Goal: Find specific page/section: Find specific page/section

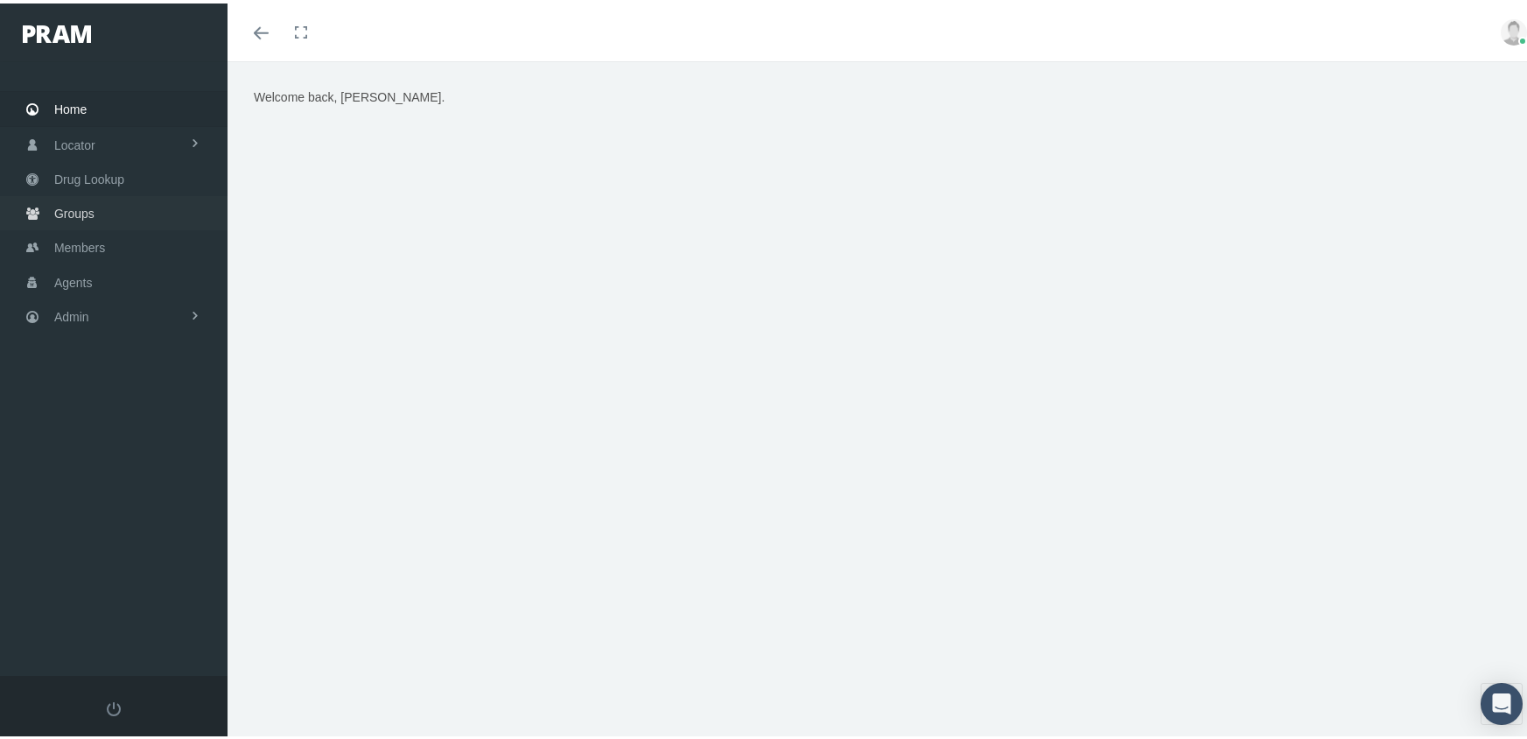
click at [70, 194] on span "Groups" at bounding box center [74, 209] width 40 height 33
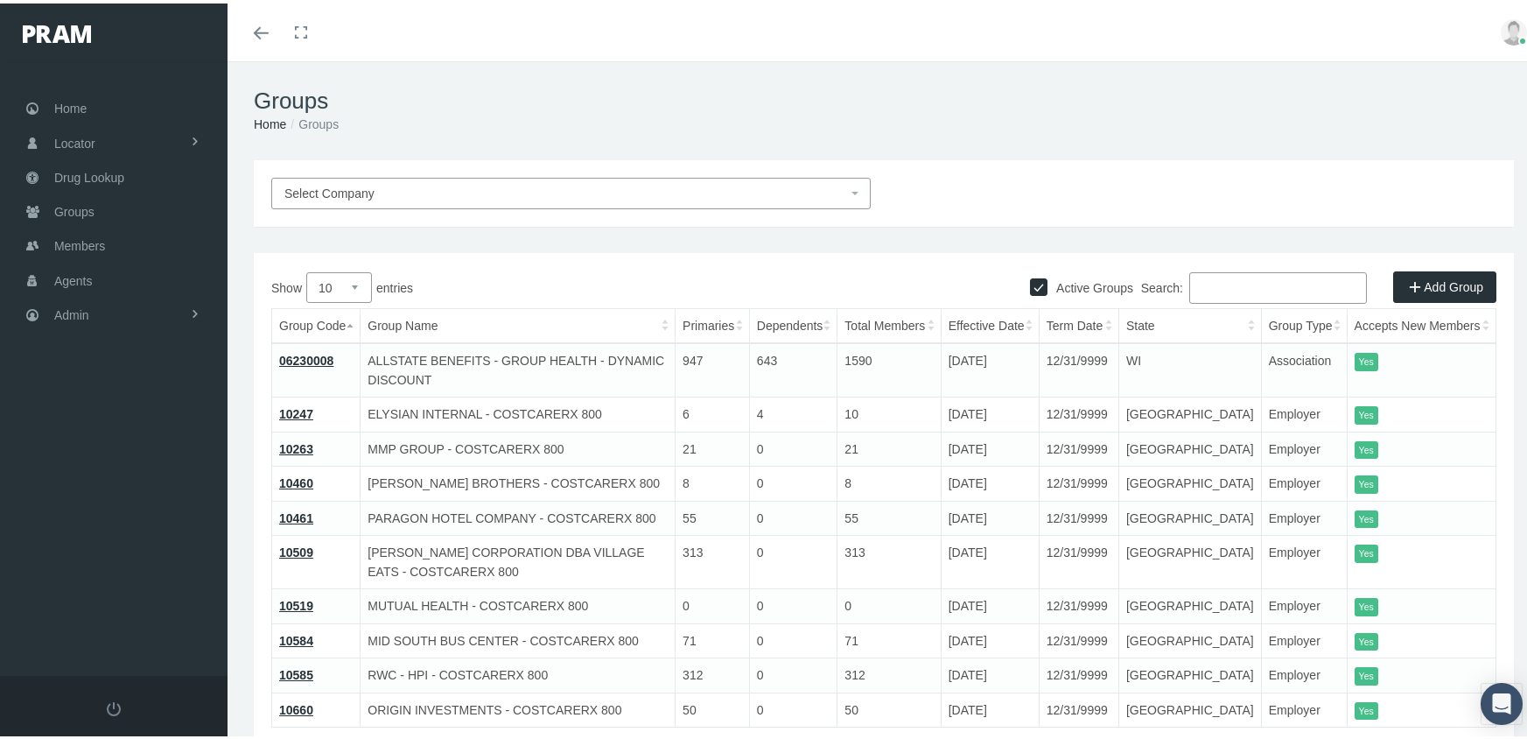
click at [1030, 271] on div "Active Groups" at bounding box center [1081, 280] width 103 height 26
click at [1032, 280] on input "Active Groups" at bounding box center [1039, 282] width 18 height 18
checkbox input "false"
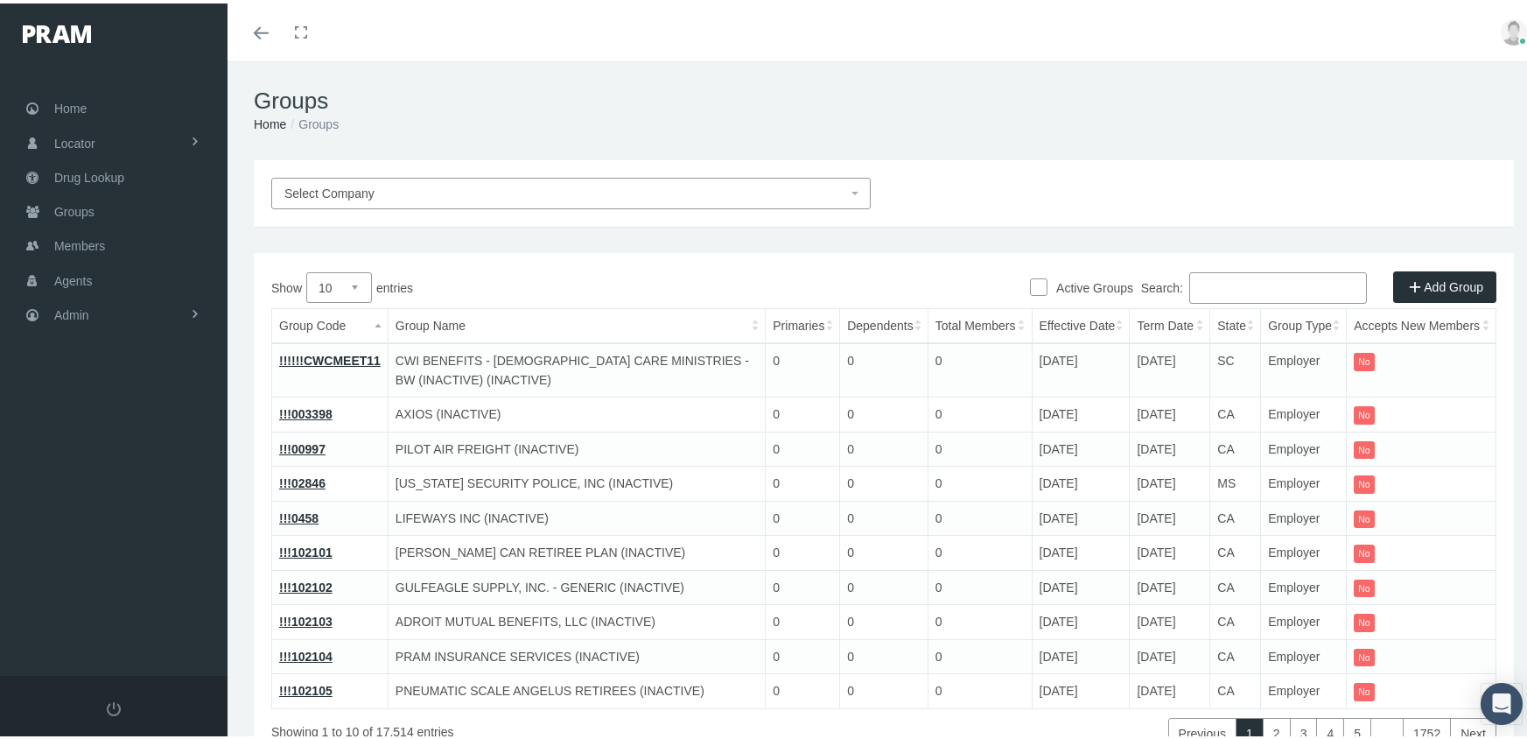
click at [1214, 285] on input "Search:" at bounding box center [1278, 285] width 178 height 32
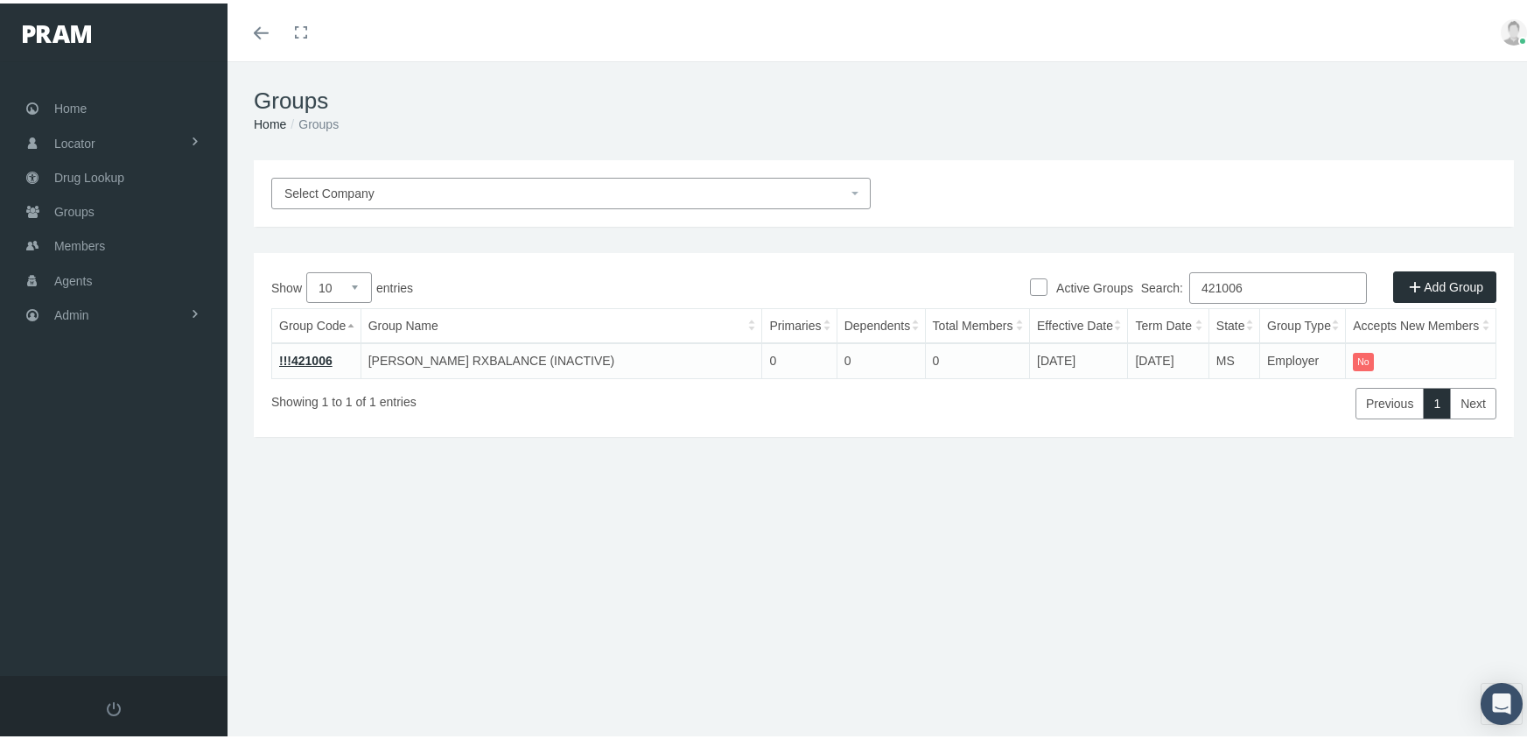
type input "421006"
click at [305, 358] on link "!!!421006" at bounding box center [305, 357] width 53 height 14
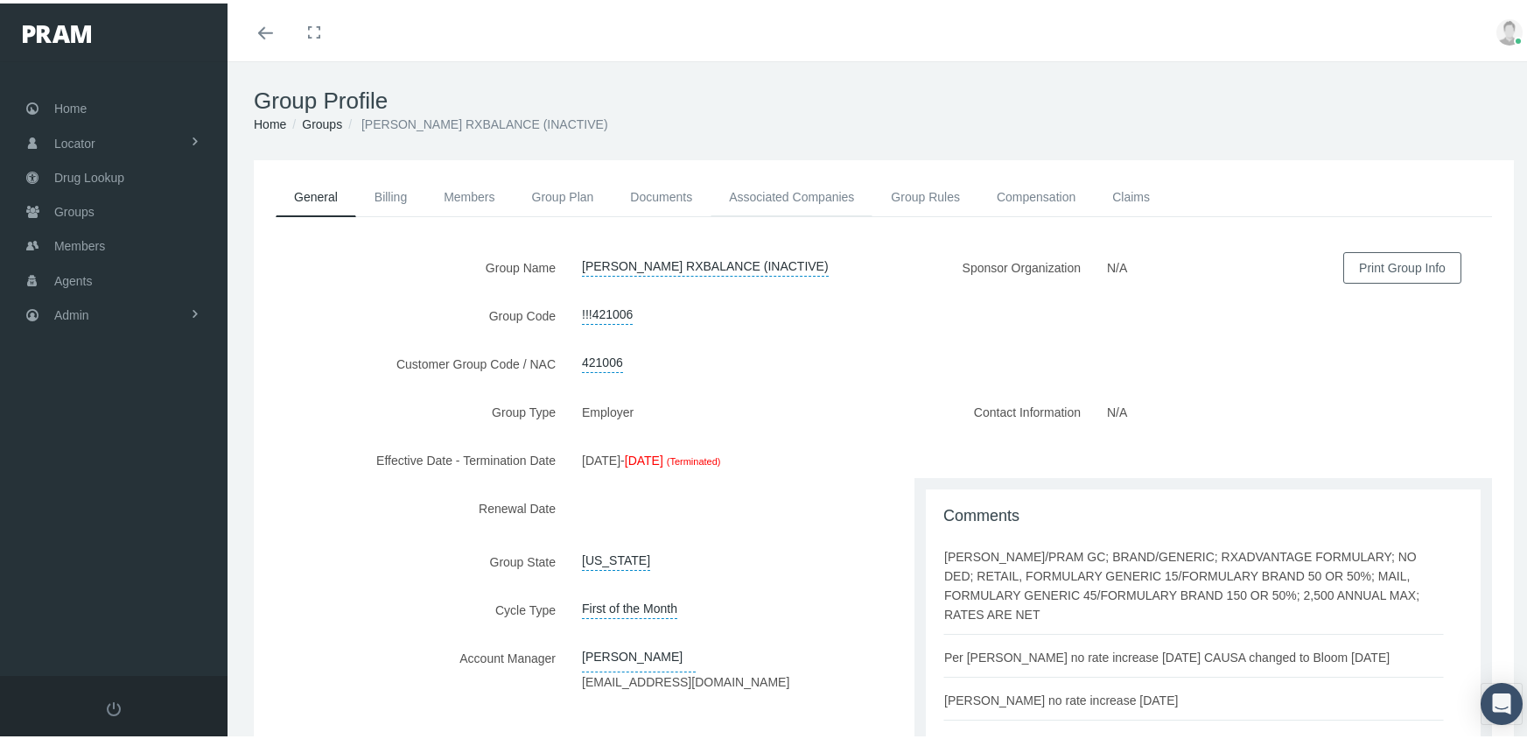
click at [787, 193] on link "Associated Companies" at bounding box center [792, 193] width 162 height 39
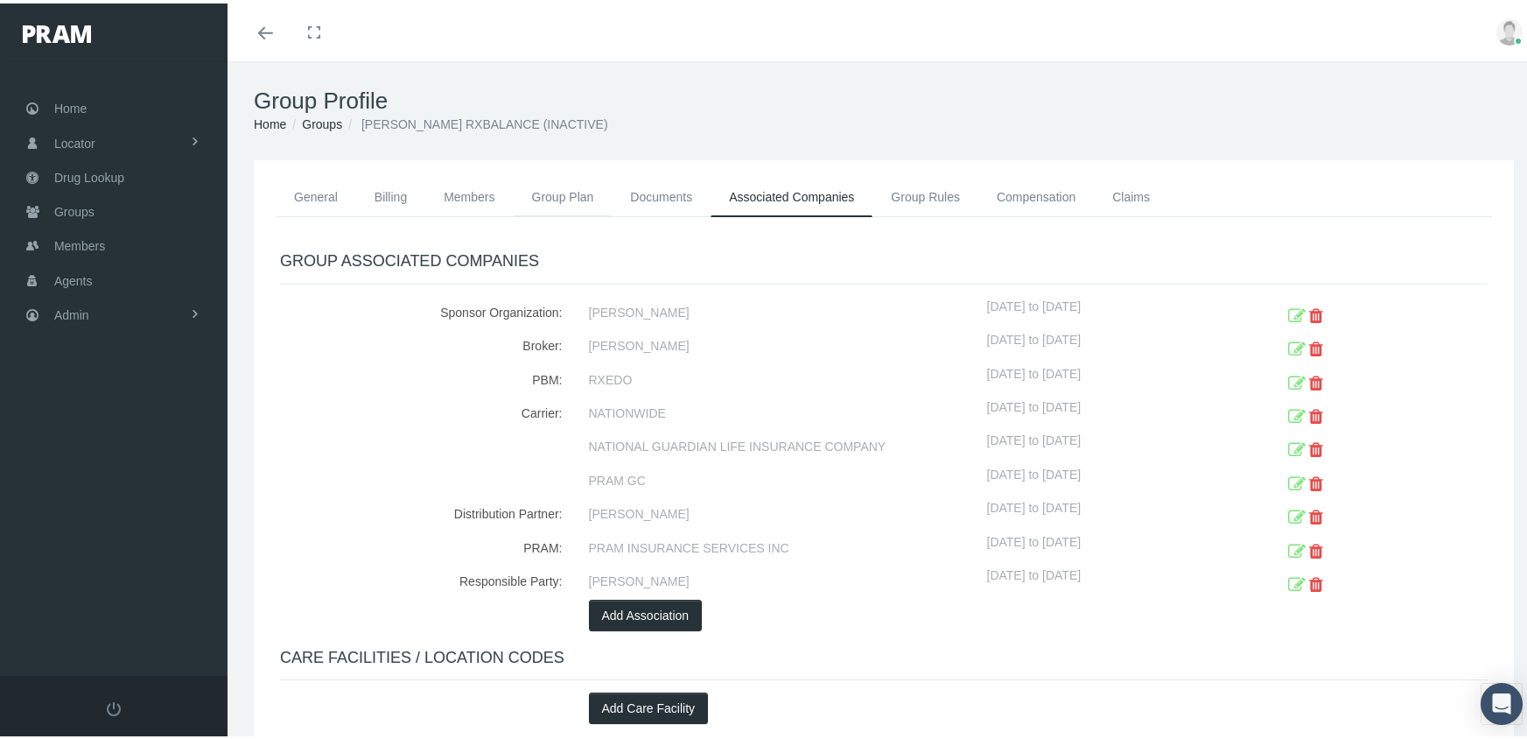
click at [552, 183] on link "Group Plan" at bounding box center [563, 193] width 99 height 39
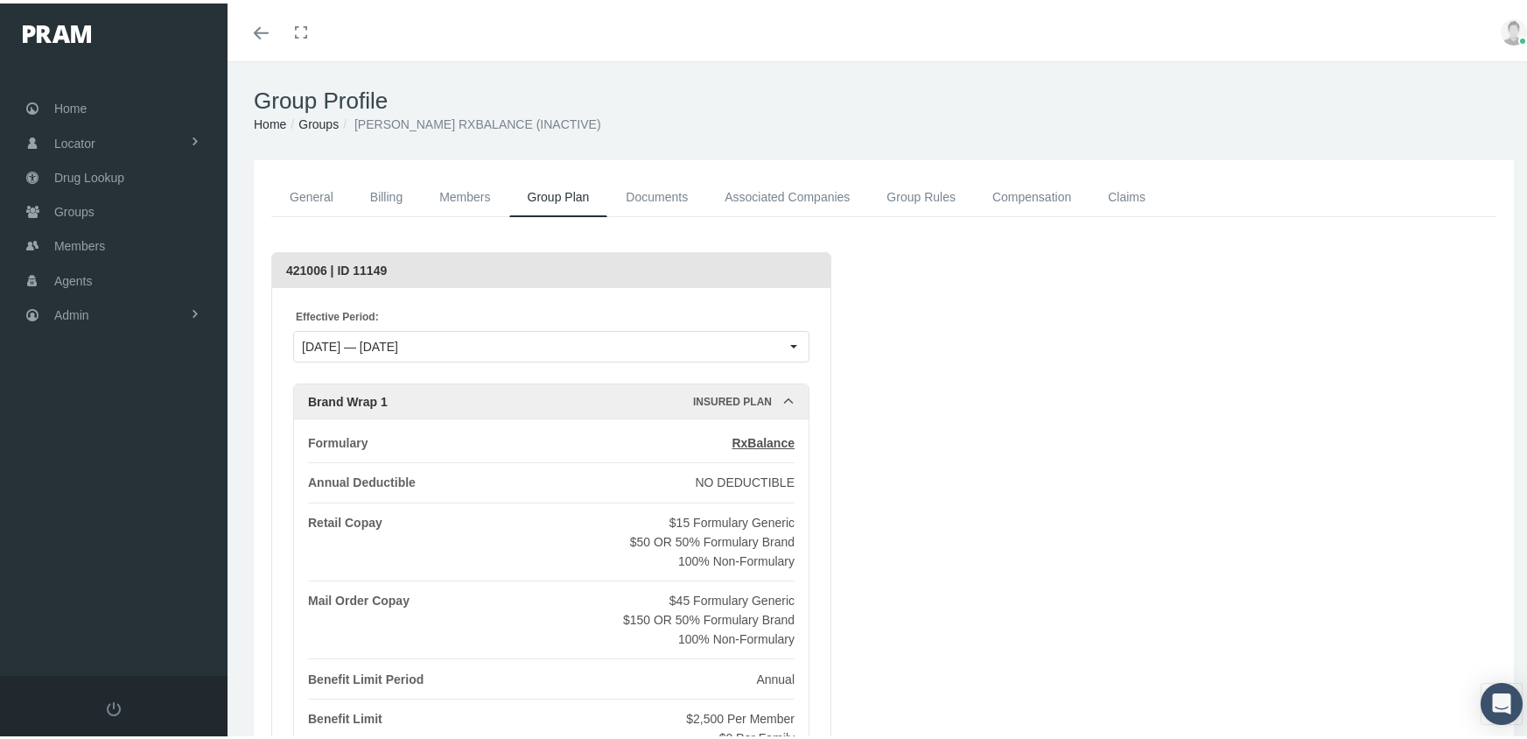
click at [1039, 198] on link "Compensation" at bounding box center [1032, 193] width 116 height 39
